Goal: Task Accomplishment & Management: Manage account settings

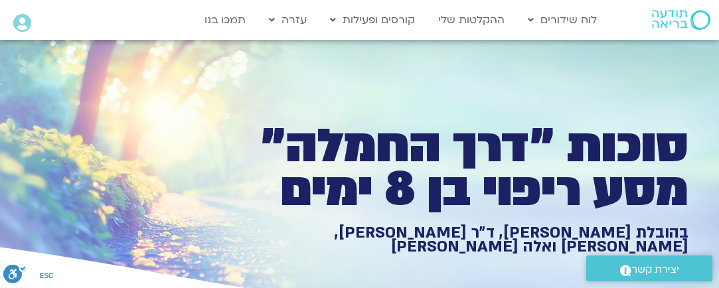
scroll to position [2307, 0]
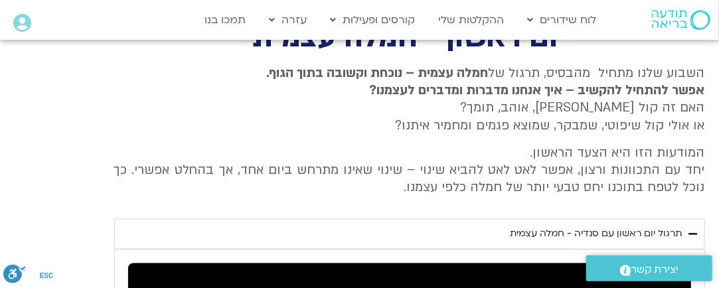
type input "1071.88"
type input "3188.366667"
type input "1071.88"
type input "3188.366667"
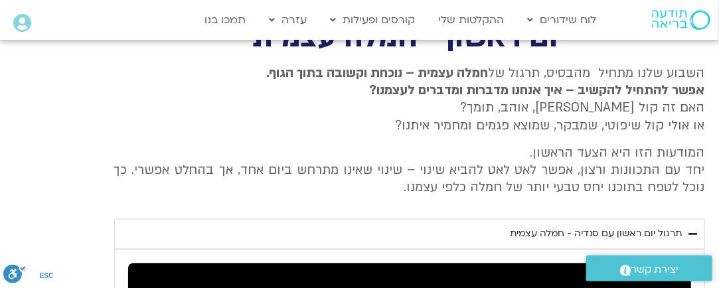
type input "1071.88"
type input "3188.366667"
type input "1071.88"
type input "3188.366667"
type input "1071.88"
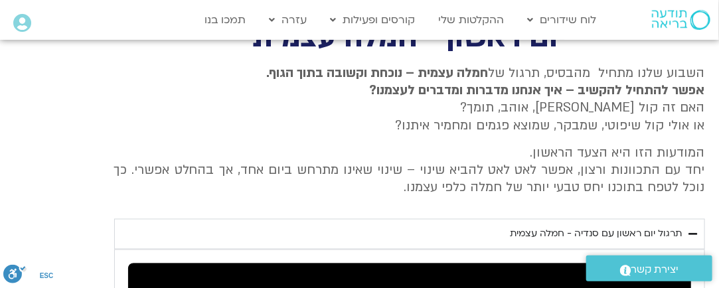
type input "3188.366667"
type input "1071.88"
type input "3188.366667"
type input "1071.88"
type input "3188.366667"
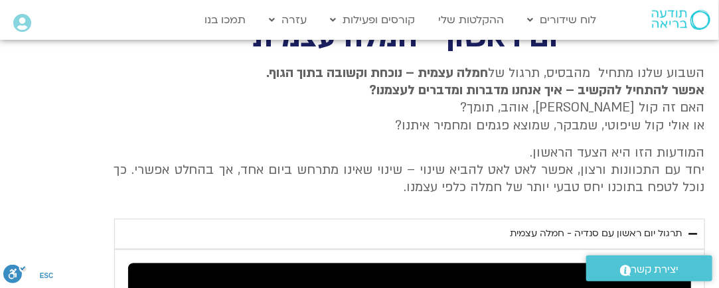
type input "1071.88"
type input "3188.366667"
type input "1071.88"
type input "3188.366667"
type input "1071.88"
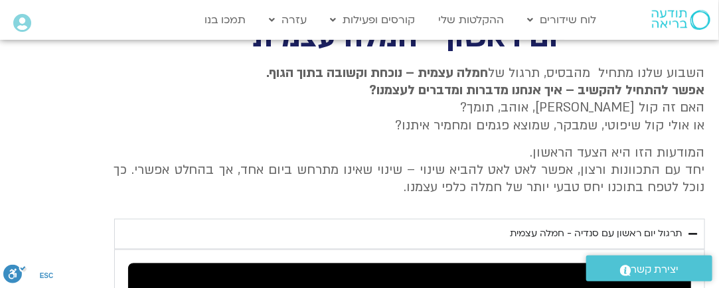
type input "3188.366667"
type input "1071.88"
type input "3188.366667"
type input "1071.88"
type input "3188.366667"
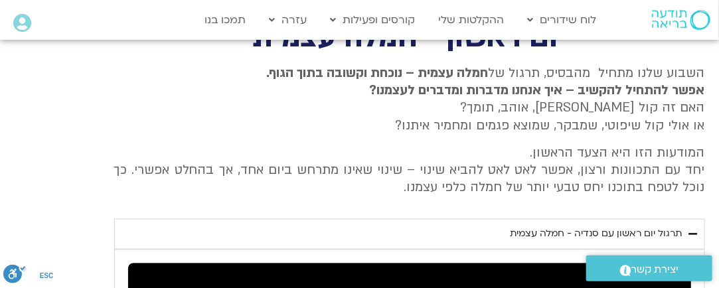
type input "1071.88"
type input "3188.366667"
type input "1071.88"
type input "3188.366667"
type input "1071.88"
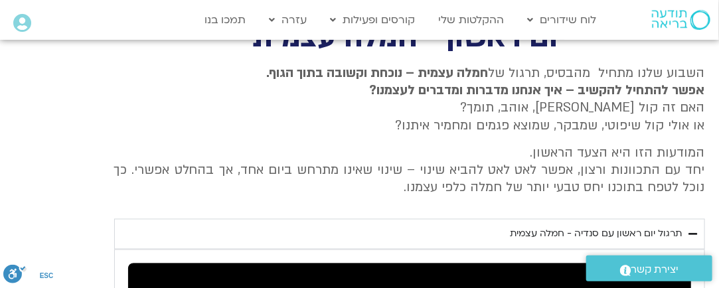
type input "3188.366667"
type input "1071.88"
type input "3188.366667"
type input "1071.88"
type input "3188.366667"
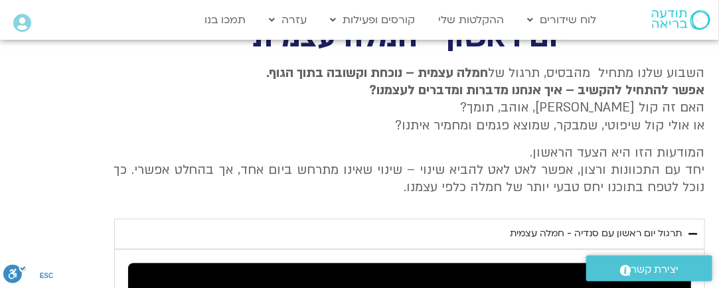
type input "1071.88"
type input "3188.366667"
type input "1071.88"
type input "3188.366667"
type input "1071.88"
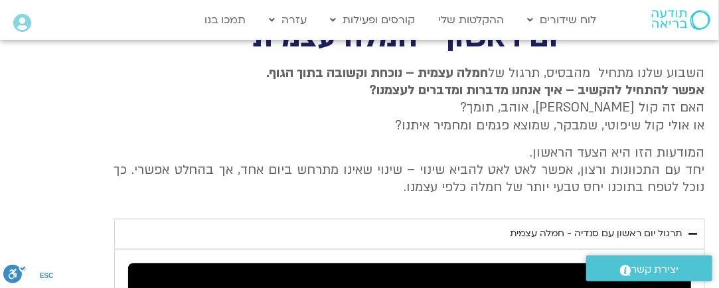
type input "3188.366667"
type input "1071.88"
type input "3188.366667"
type input "1071.88"
type input "3188.366667"
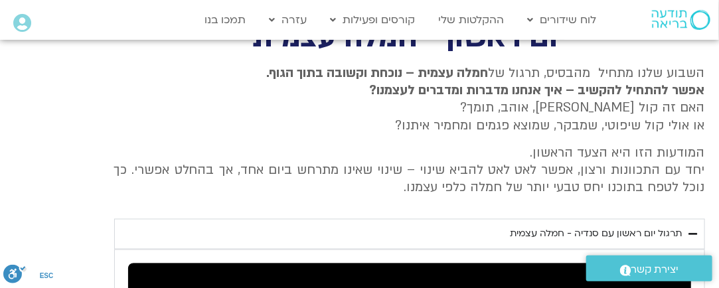
type input "1071.88"
type input "3188.366667"
type input "1071.88"
type input "3188.366667"
type input "1071.88"
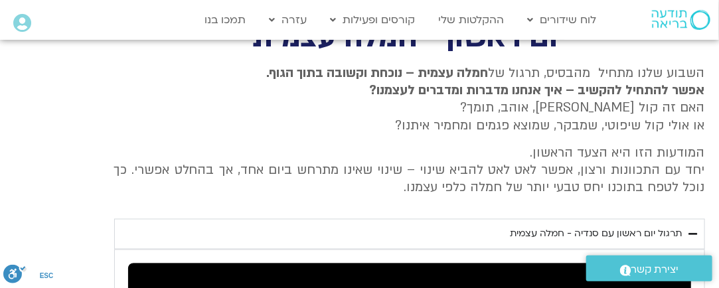
type input "3188.366667"
type input "1071.88"
type input "3188.366667"
type input "1071.88"
type input "3188.366667"
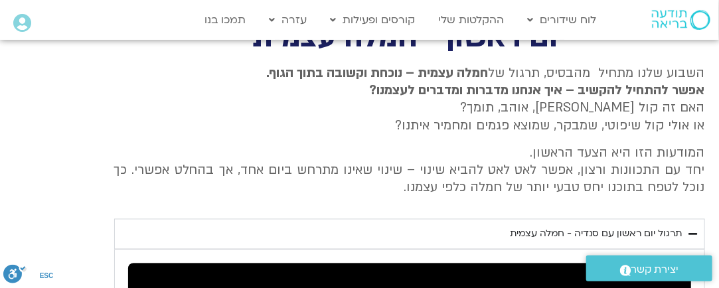
type input "1071.88"
type input "3188.366667"
type input "1071.88"
type input "3188.366667"
type input "1071.88"
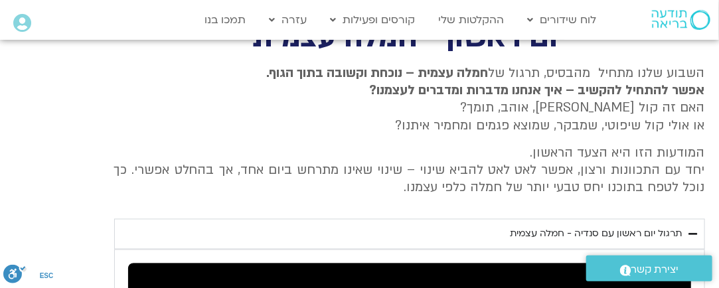
type input "3188.366667"
type input "1071.88"
type input "3188.366667"
type input "1071.88"
type input "3188.366667"
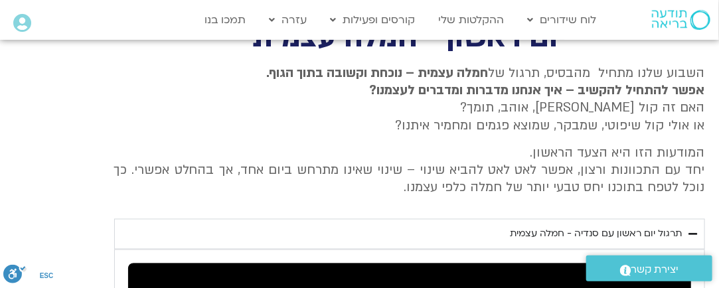
type input "1071.88"
type input "3188.366667"
type input "1071.88"
type input "3188.366667"
type input "1071.88"
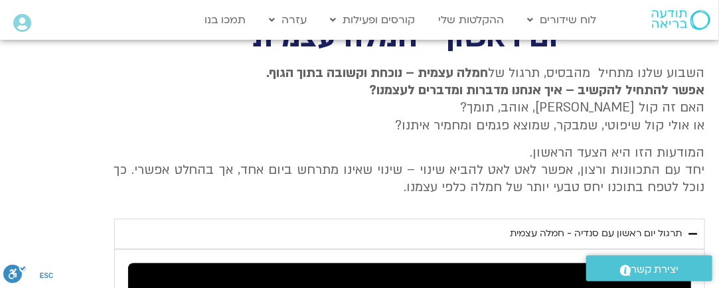
type input "3188.366667"
type input "1071.88"
type input "3188.366667"
type input "1071.88"
type input "3188.366667"
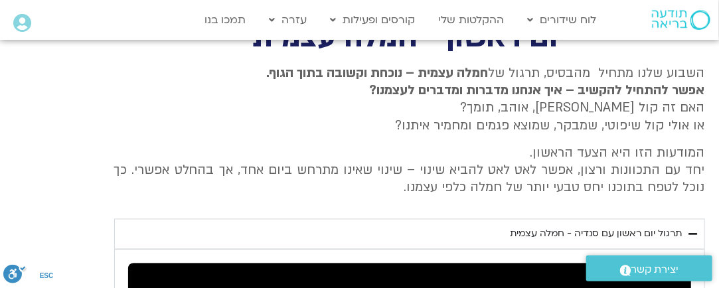
type input "1071.88"
type input "3188.366667"
type input "1071.88"
type input "3188.366667"
type input "1071.88"
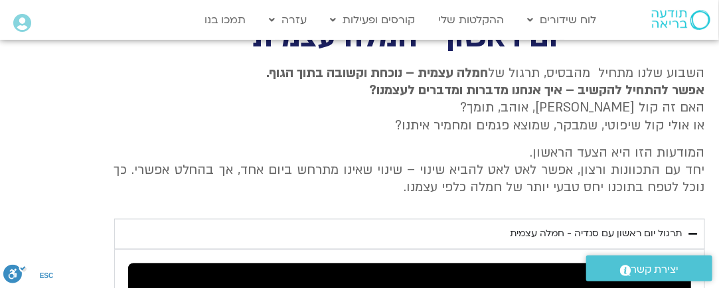
type input "3188.366667"
type input "1071.88"
type input "3188.366667"
type input "1071.88"
type input "3188.366667"
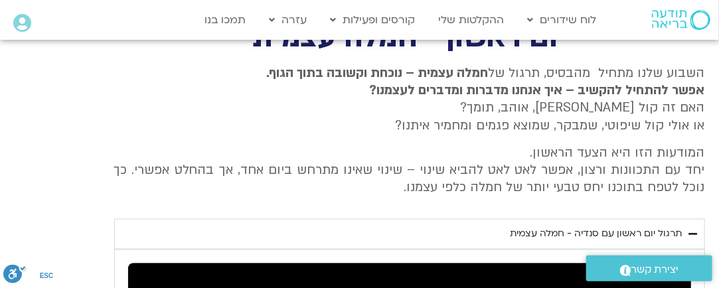
type input "1071.88"
type input "3188.366667"
type input "1071.88"
type input "3188.366667"
type input "1071.88"
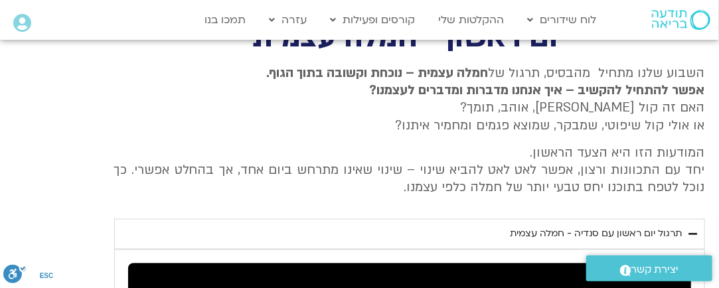
type input "3188.366667"
type input "1071.88"
type input "3188.366667"
type input "1071.88"
type input "3188.366667"
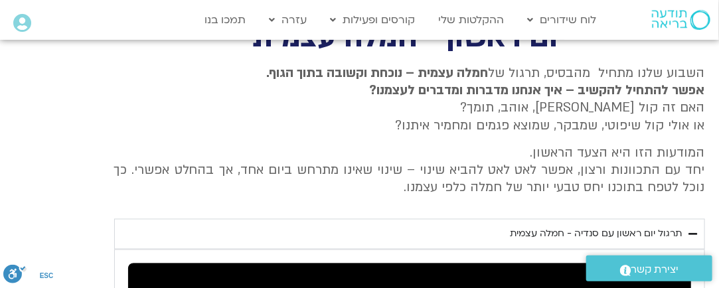
type input "1071.88"
type input "3188.366667"
type input "1071.88"
type input "3188.366667"
type input "1071.88"
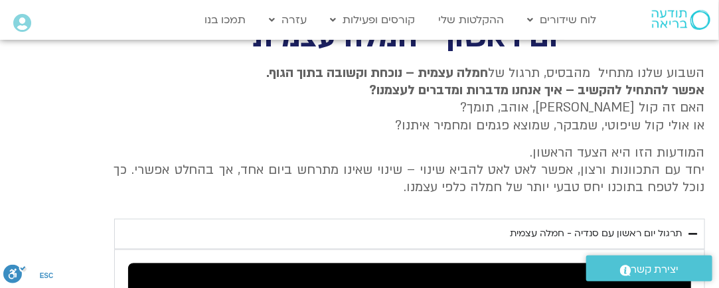
type input "3188.366667"
type input "1071.88"
type input "3188.366667"
type input "1071.88"
type input "3188.366667"
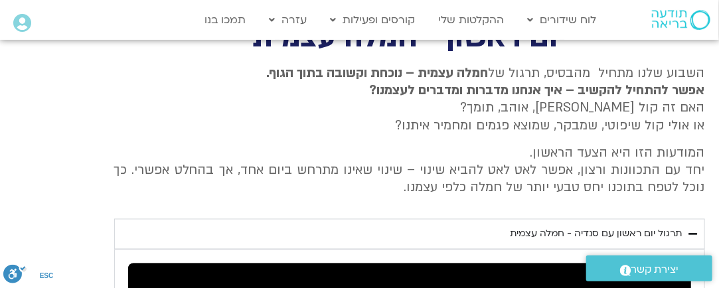
type input "1071.88"
type input "3188.366667"
type input "1071.88"
type input "3188.366667"
type input "1071.88"
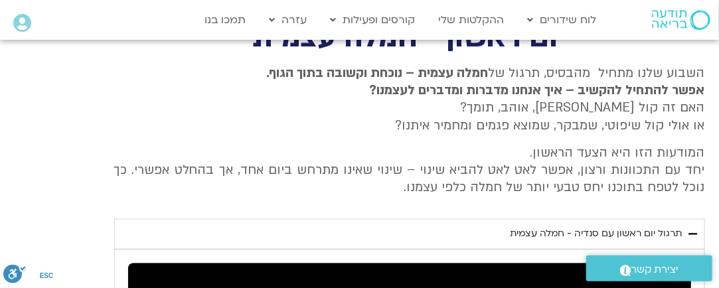
type input "3188.366667"
type input "1071.88"
type input "3188.366667"
type input "1071.88"
type input "3188.366667"
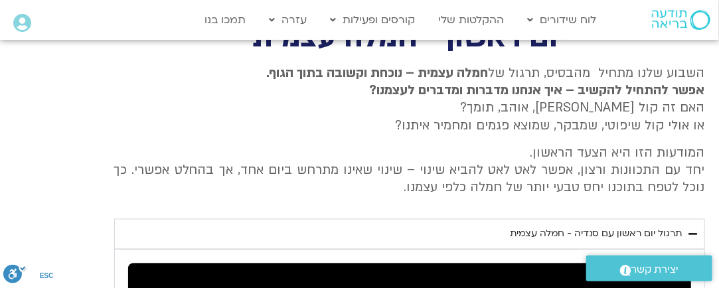
type input "1071.88"
type input "3188.366667"
type input "1071.88"
type input "3188.366667"
type input "1071.88"
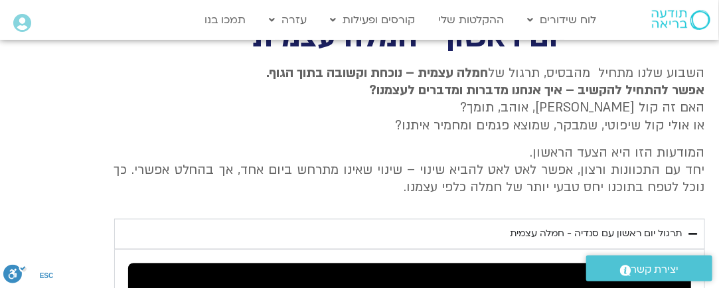
type input "3188.366667"
type input "1071.88"
type input "3188.366667"
type input "1071.88"
type input "3188.366667"
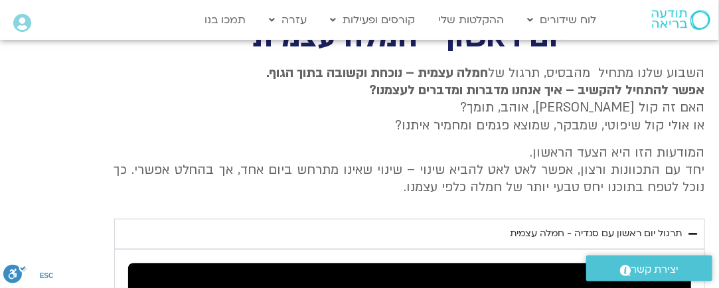
type input "1071.88"
type input "3188.366667"
type input "1071.88"
type input "3188.366667"
type input "1071.88"
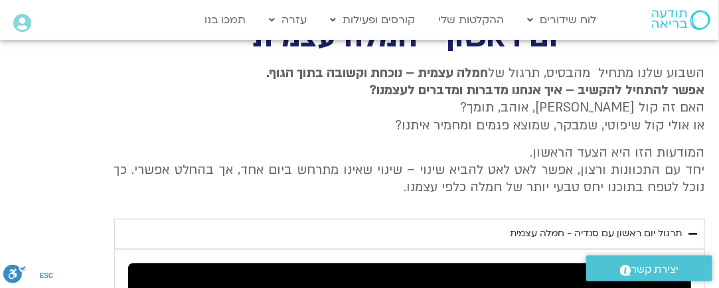
type input "3188.366667"
type input "1071.88"
type input "3188.366667"
type input "1071.88"
type input "3188.366667"
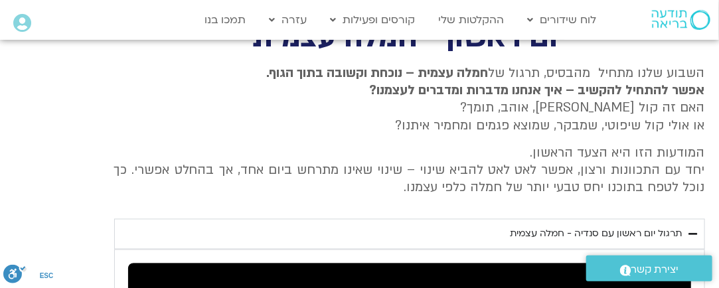
type input "1071.88"
type input "3188.366667"
type input "1071.88"
type input "3188.366667"
type input "1071.88"
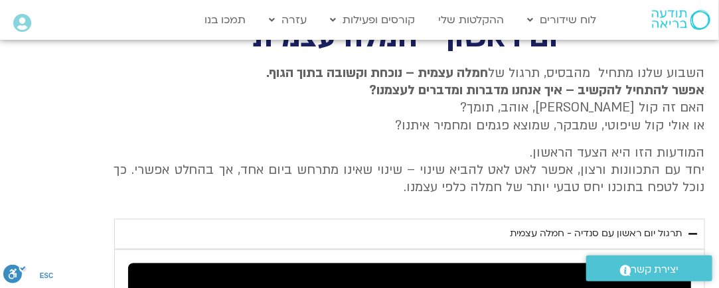
type input "3188.366667"
type input "1071.88"
type input "3188.366667"
type input "1071.88"
type input "3188.366667"
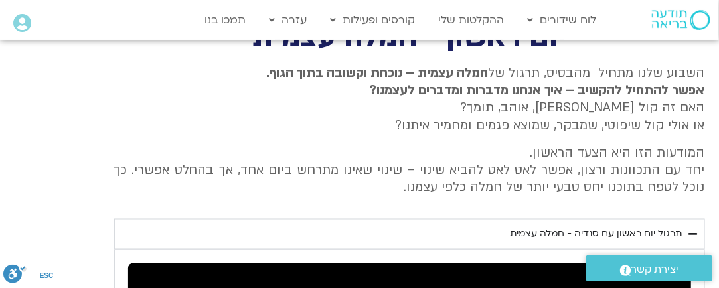
type input "1071.88"
type input "3188.366667"
type input "1071.88"
type input "3188.366667"
type input "1071.88"
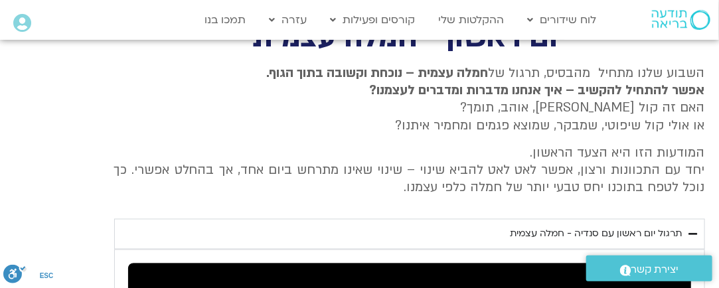
type input "3188.366667"
type input "1071.88"
type input "3188.366667"
type input "1071.88"
type input "3188.366667"
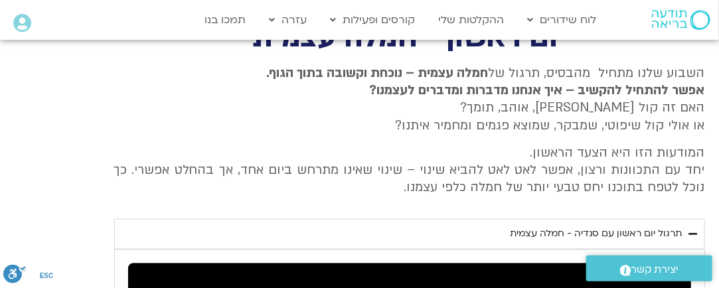
type input "1071.88"
type input "3188.366667"
type input "1071.88"
type input "3188.366667"
type input "1071.88"
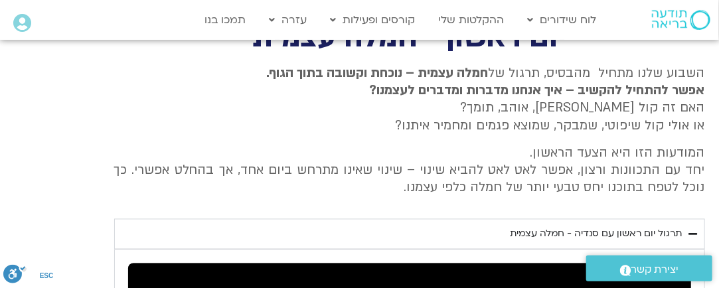
type input "3188.366667"
type input "1071.88"
type input "3188.366667"
type input "1071.88"
type input "3188.366667"
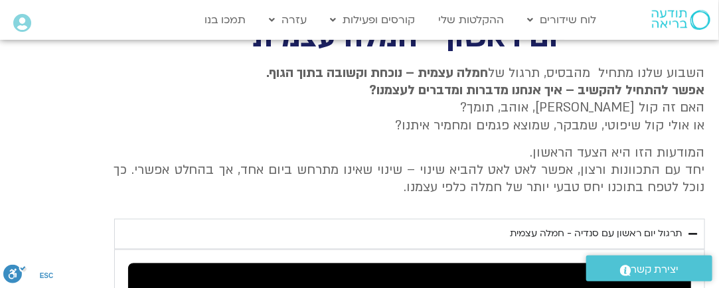
type input "1071.88"
type input "3188.366667"
type input "1071.88"
type input "3188.366667"
type input "1071.88"
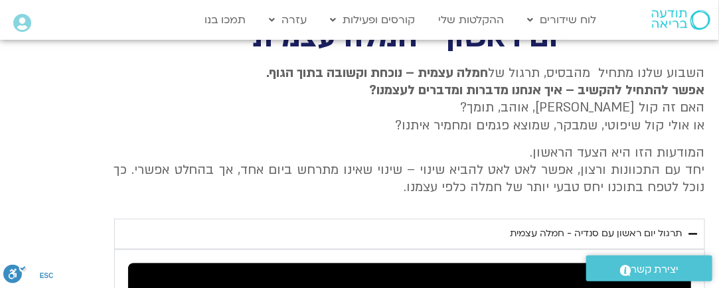
type input "3188.366667"
type input "1071.88"
type input "3188.366667"
type input "1071.88"
type input "3188.366667"
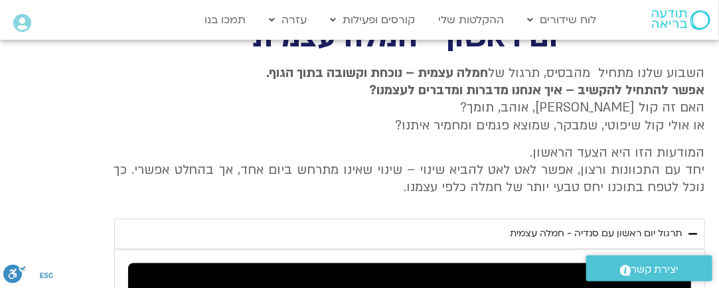
type input "1071.88"
type input "3188.366667"
type input "1071.88"
type input "3188.366667"
type input "1071.88"
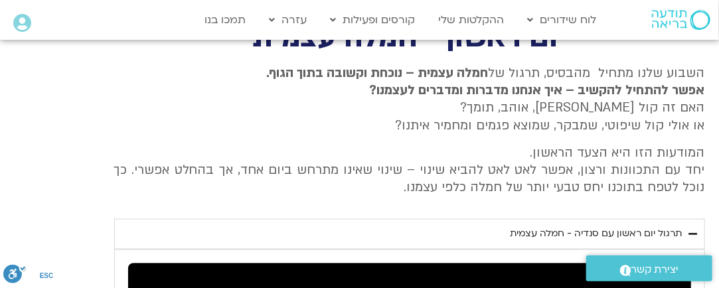
type input "3188.366667"
type input "1071.88"
type input "3188.366667"
type input "1071.88"
type input "3188.366667"
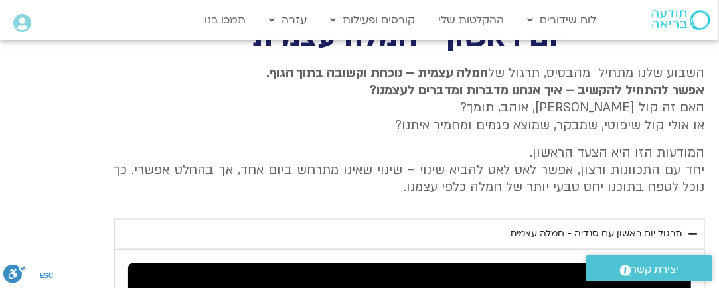
type input "1071.88"
type input "3188.366667"
type input "1071.88"
type input "3188.366667"
type input "1071.88"
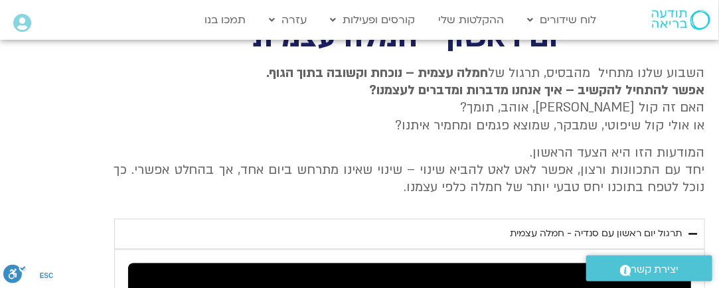
type input "3188.366667"
type input "1071.88"
type input "3188.366667"
type input "1071.88"
type input "3188.366667"
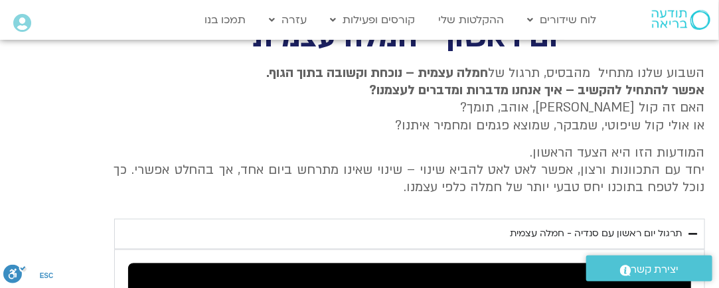
type input "1071.88"
type input "3188.366667"
type input "1071.88"
type input "3188.366667"
type input "1071.88"
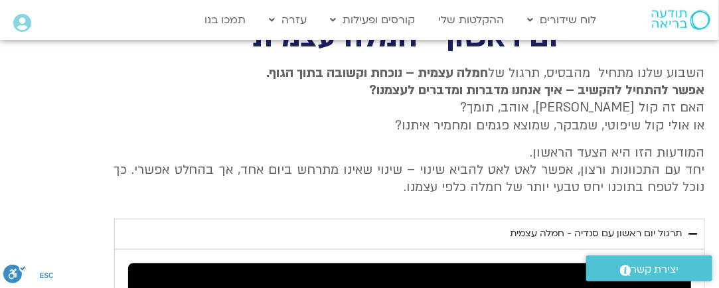
type input "3188.366667"
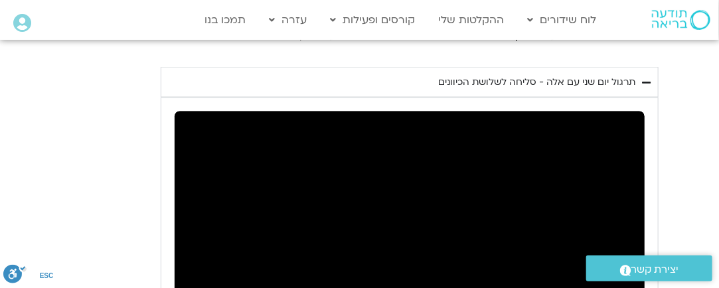
scroll to position [453, 0]
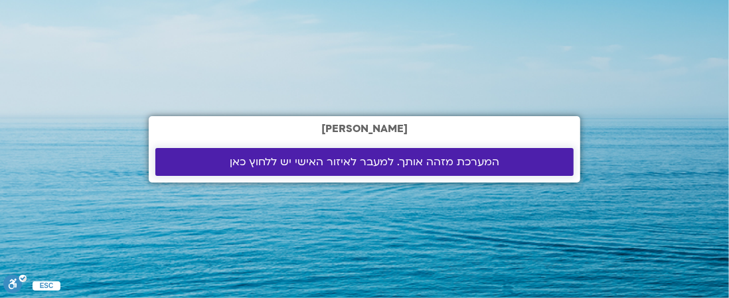
click at [421, 162] on span "המערכת מזהה אותך. למעבר לאיזור האישי יש ללחוץ כאן" at bounding box center [365, 162] width 270 height 12
